Goal: Task Accomplishment & Management: Manage account settings

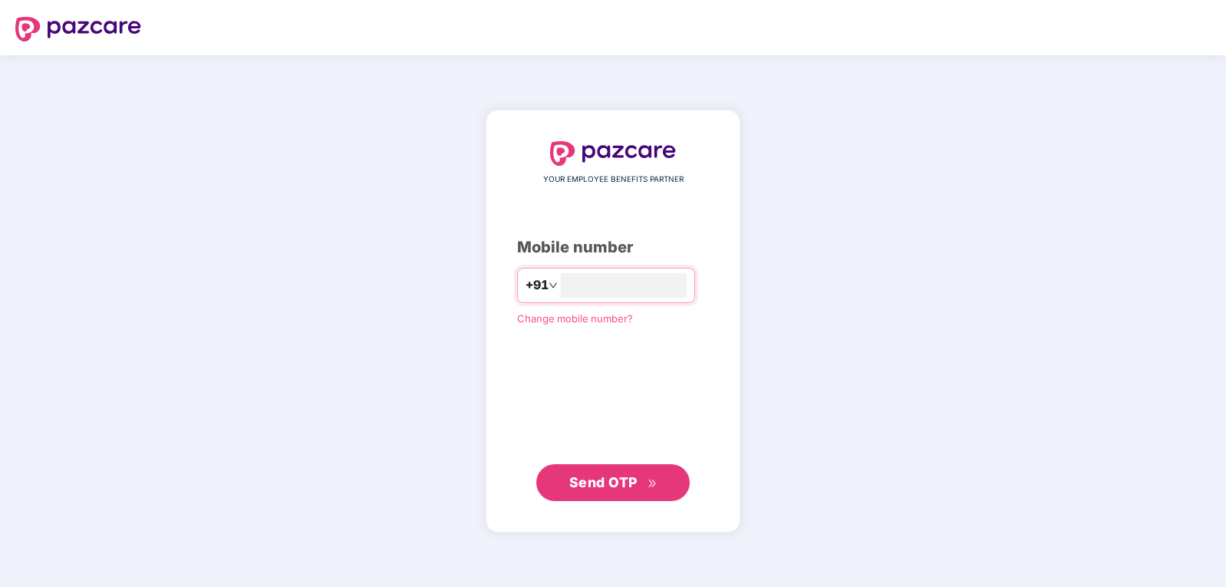
type input "**********"
click at [644, 473] on span "Send OTP" at bounding box center [613, 482] width 88 height 21
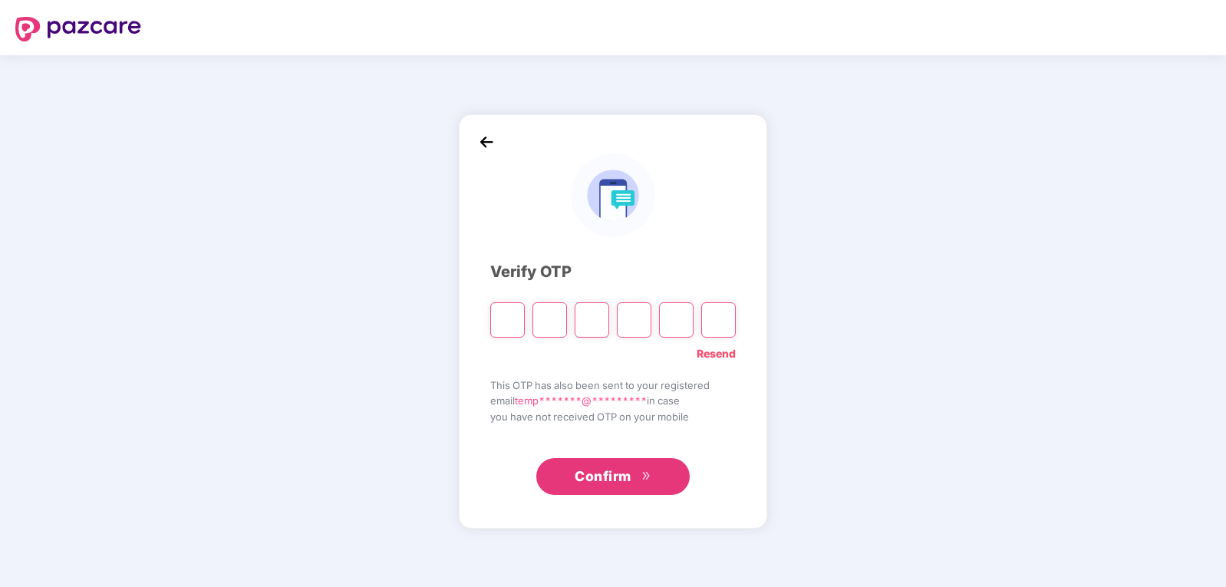
type input "*"
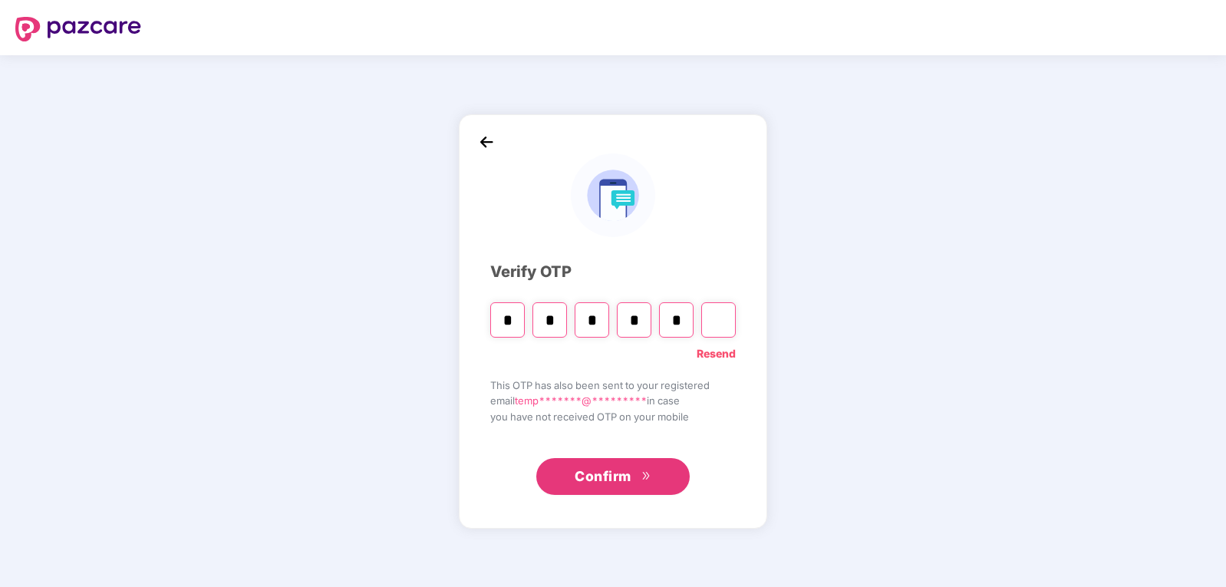
type input "*"
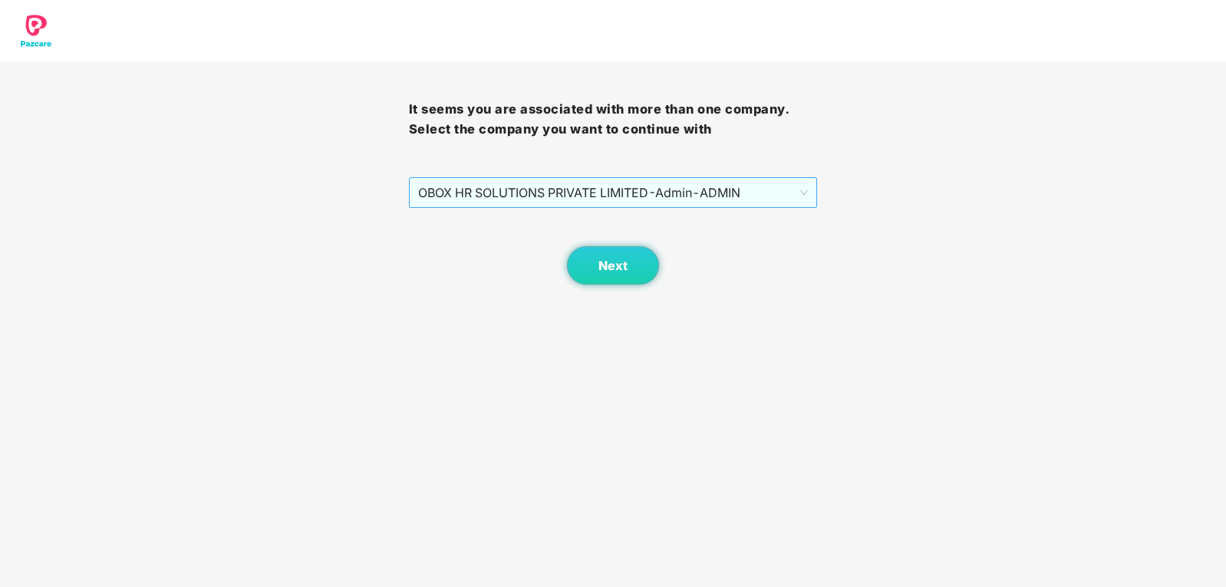
click at [734, 193] on span "OBOX HR SOLUTIONS PRIVATE LIMITED - Admin - ADMIN" at bounding box center [613, 192] width 391 height 29
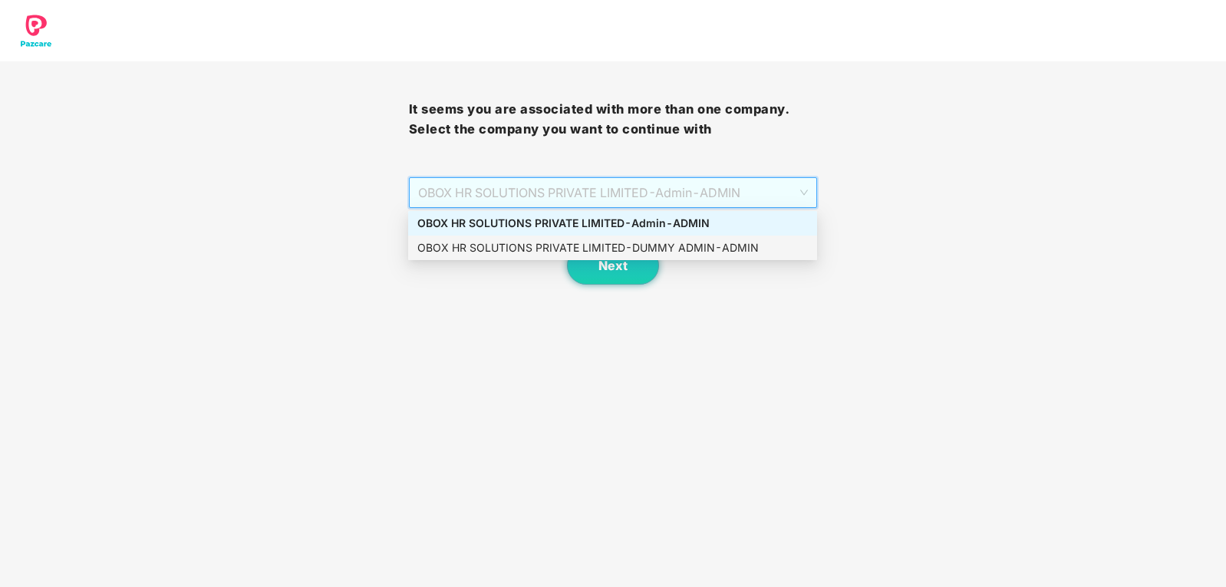
click at [745, 249] on div "OBOX HR SOLUTIONS PRIVATE LIMITED - DUMMY ADMIN - ADMIN" at bounding box center [612, 247] width 391 height 17
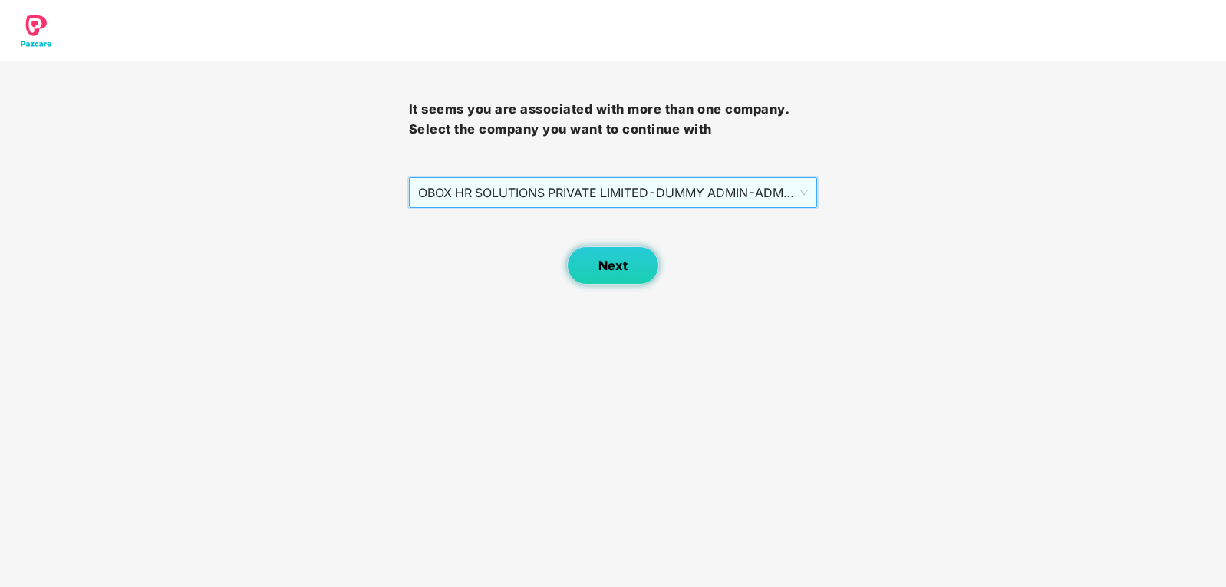
click at [626, 281] on button "Next" at bounding box center [613, 265] width 92 height 38
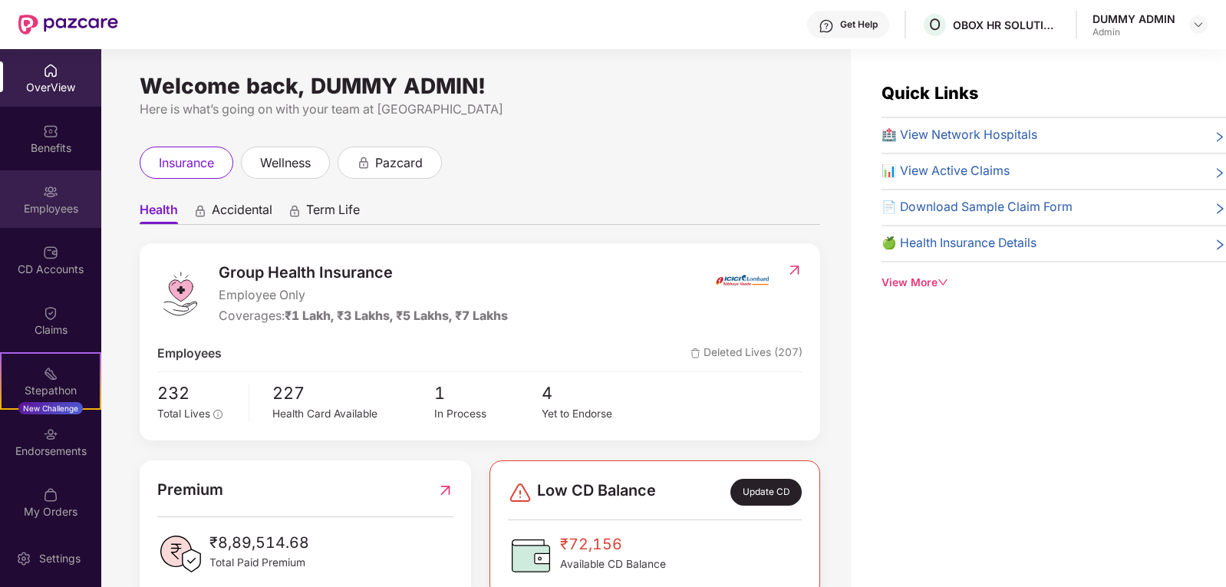
click at [70, 188] on div "Employees" at bounding box center [50, 199] width 101 height 58
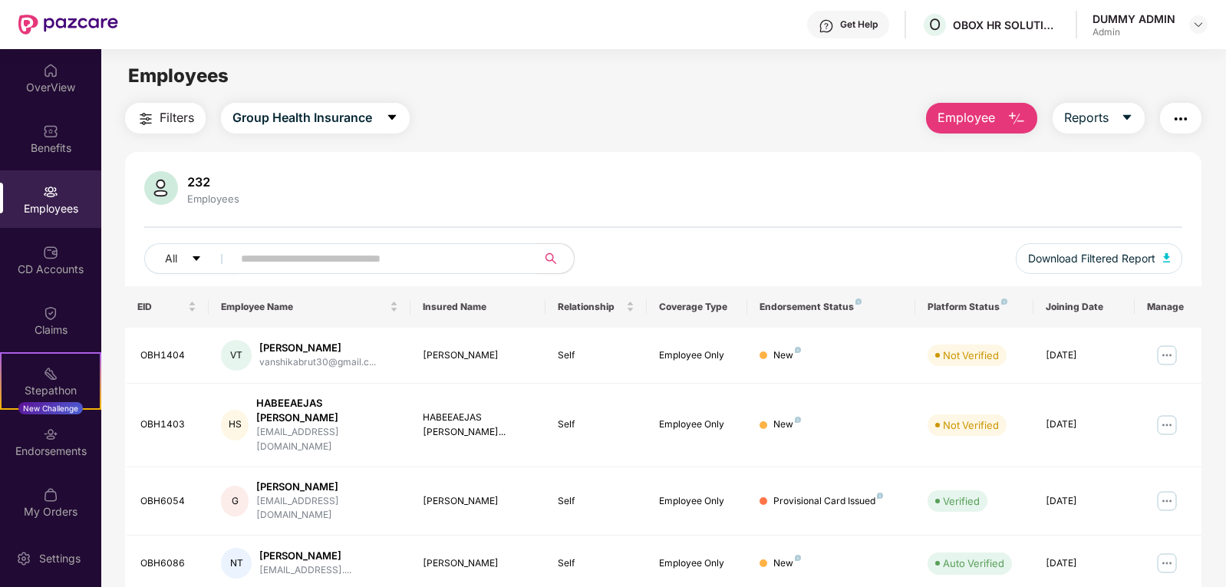
click at [307, 259] on input "text" at bounding box center [378, 258] width 275 height 23
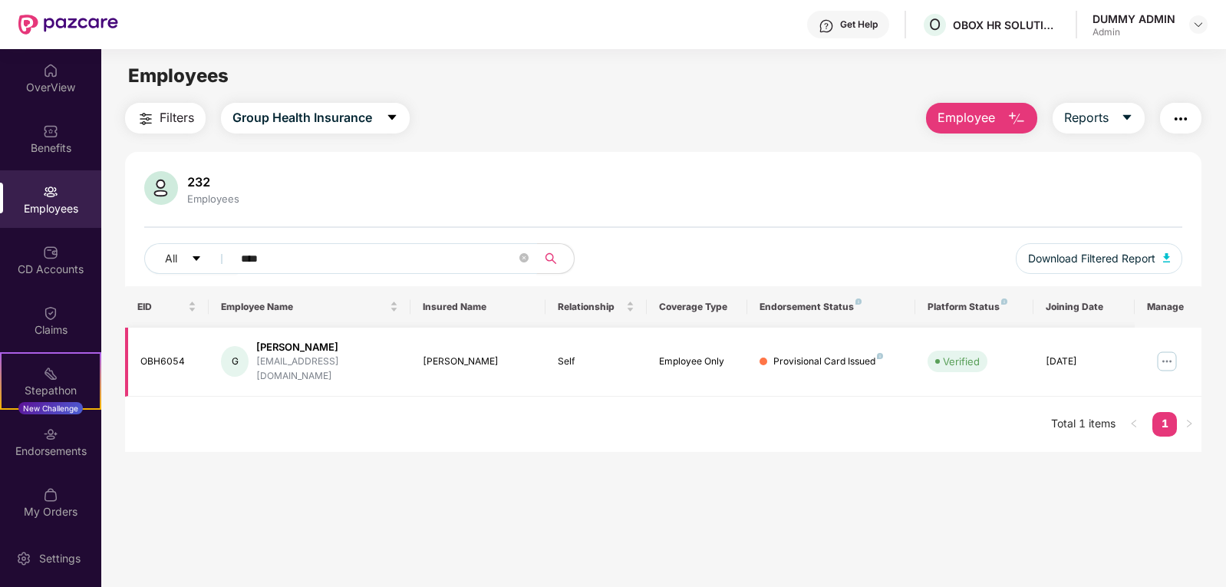
type input "****"
click at [1167, 354] on img at bounding box center [1167, 361] width 25 height 25
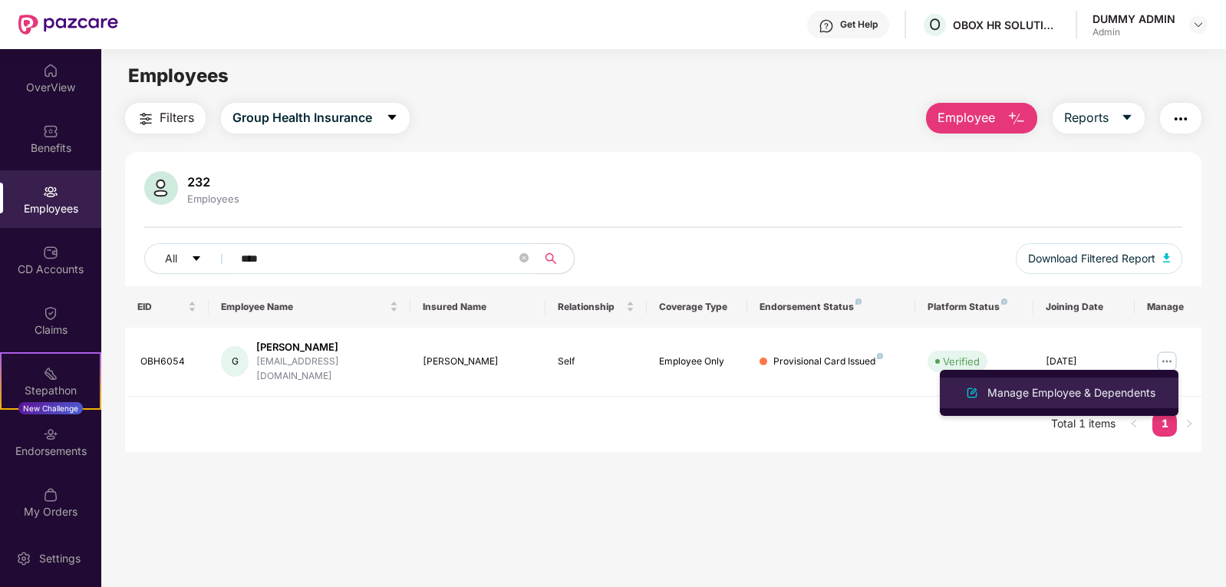
click at [1019, 393] on div "Manage Employee & Dependents" at bounding box center [1071, 392] width 174 height 17
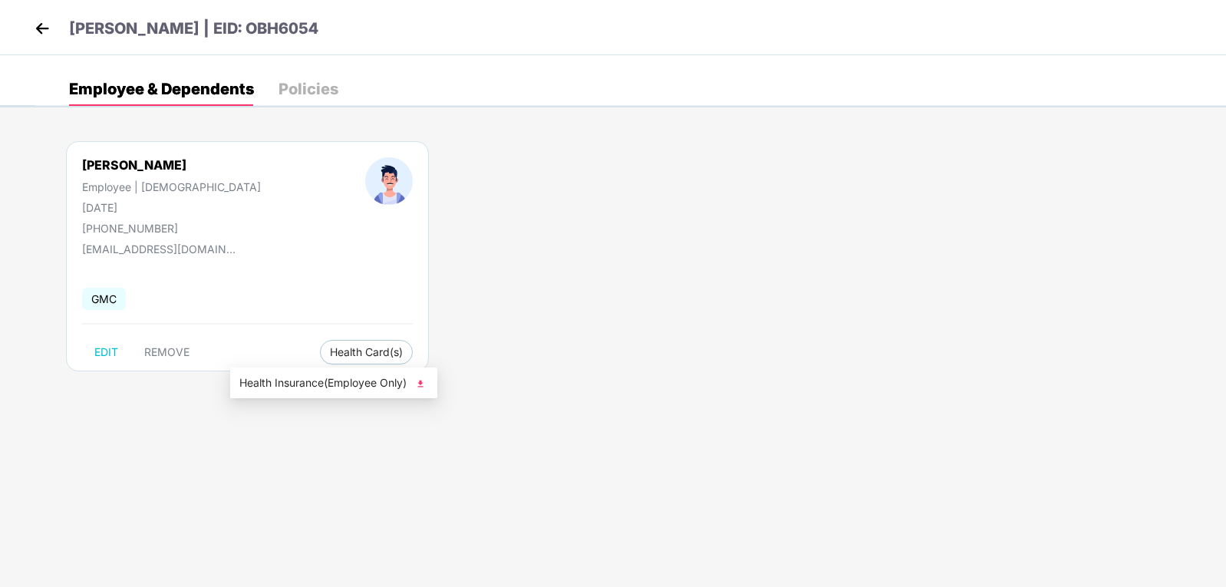
click at [279, 375] on span "Health Insurance(Employee Only)" at bounding box center [333, 382] width 189 height 17
